Goal: Task Accomplishment & Management: Manage account settings

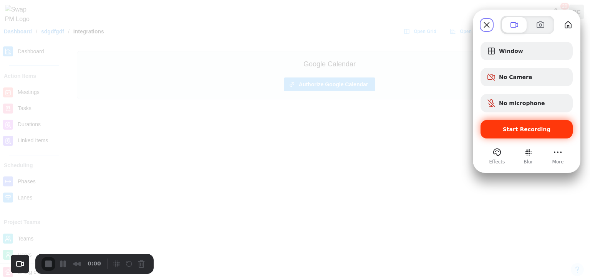
click at [505, 122] on div "Start Recording" at bounding box center [527, 129] width 92 height 18
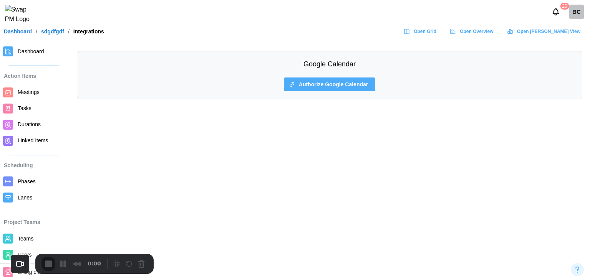
click at [37, 53] on span "Dashboard" at bounding box center [31, 51] width 27 height 6
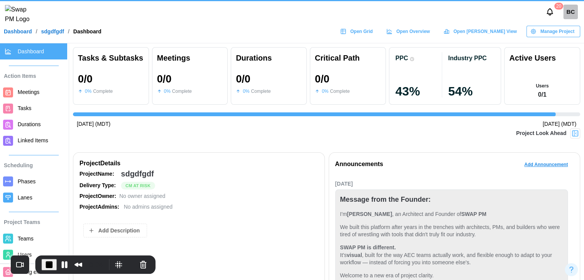
click at [547, 32] on span "Manage Project" at bounding box center [558, 31] width 34 height 11
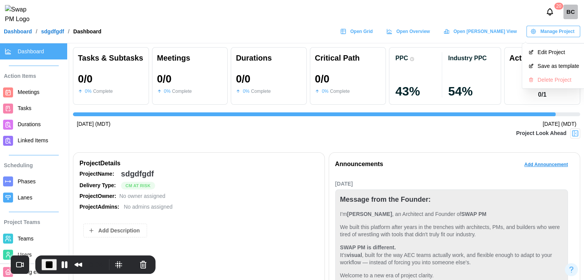
scroll to position [0, 70]
click at [546, 68] on div "Save as template" at bounding box center [558, 66] width 41 height 6
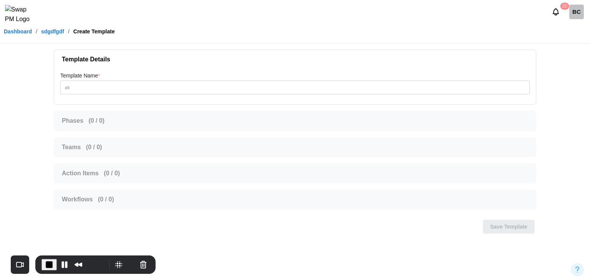
click at [100, 75] on span "*" at bounding box center [99, 76] width 2 height 6
click at [100, 81] on input "Template Name *" at bounding box center [294, 88] width 469 height 14
click at [100, 77] on span "*" at bounding box center [99, 76] width 2 height 6
click at [101, 81] on input "Template Name *" at bounding box center [294, 88] width 469 height 14
click at [48, 268] on span "End Recording" at bounding box center [49, 264] width 9 height 9
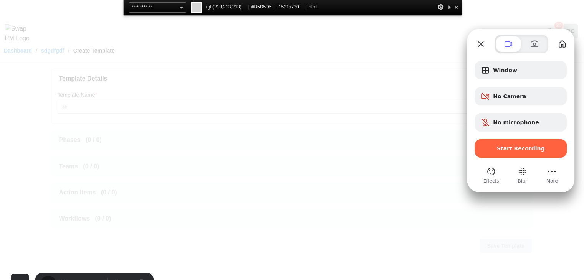
click at [455, 10] on div at bounding box center [457, 7] width 8 height 10
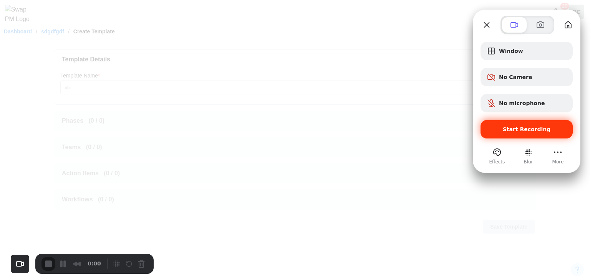
click at [546, 127] on span "Start Recording" at bounding box center [527, 129] width 48 height 6
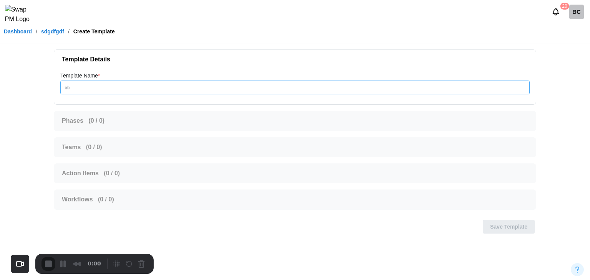
click at [113, 92] on input "Template Name *" at bounding box center [294, 88] width 469 height 14
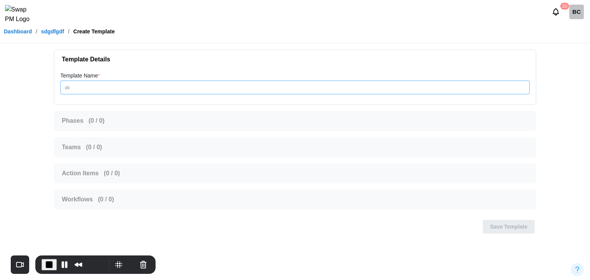
click at [112, 86] on input "Template Name *" at bounding box center [294, 88] width 469 height 14
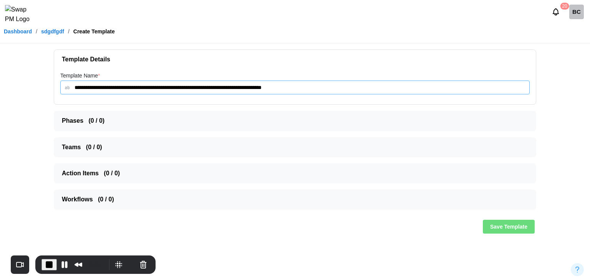
paste input "**********"
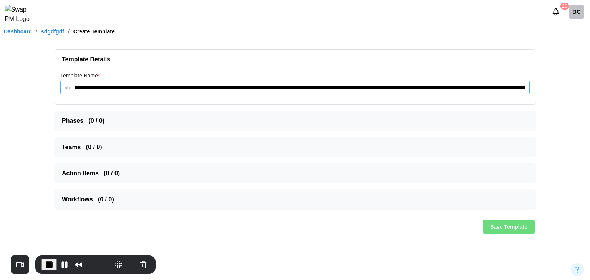
paste input "**********"
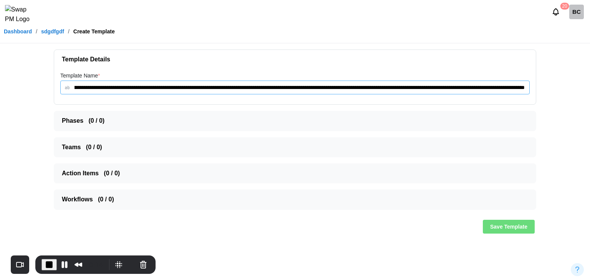
paste input "**********"
type input "**********"
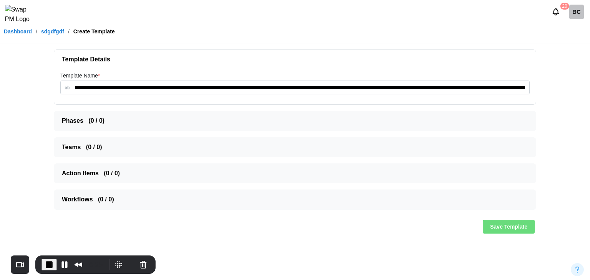
click at [498, 226] on span "Save Template" at bounding box center [508, 227] width 37 height 13
click at [508, 221] on span "Save Template" at bounding box center [508, 227] width 37 height 13
click at [48, 262] on span "End Recording" at bounding box center [49, 264] width 9 height 9
